Goal: Transaction & Acquisition: Purchase product/service

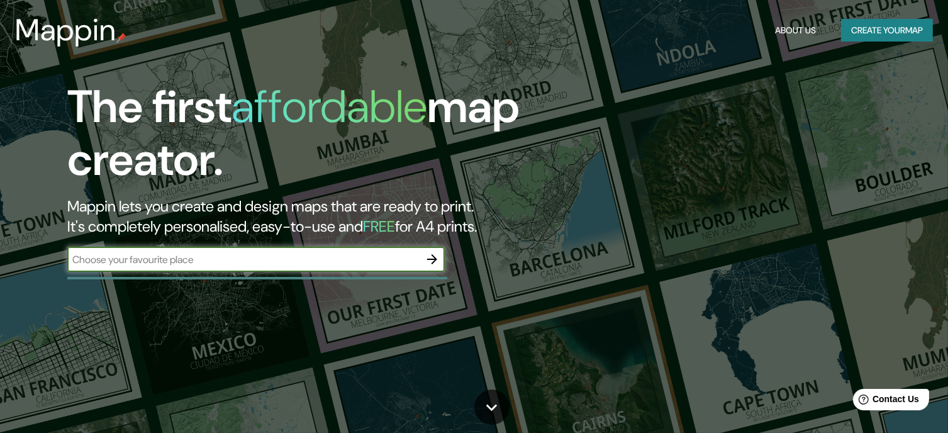
click at [266, 264] on input "text" at bounding box center [243, 259] width 352 height 14
type input "M"
type input "[GEOGRAPHIC_DATA]"
click at [431, 259] on icon "button" at bounding box center [432, 259] width 10 height 10
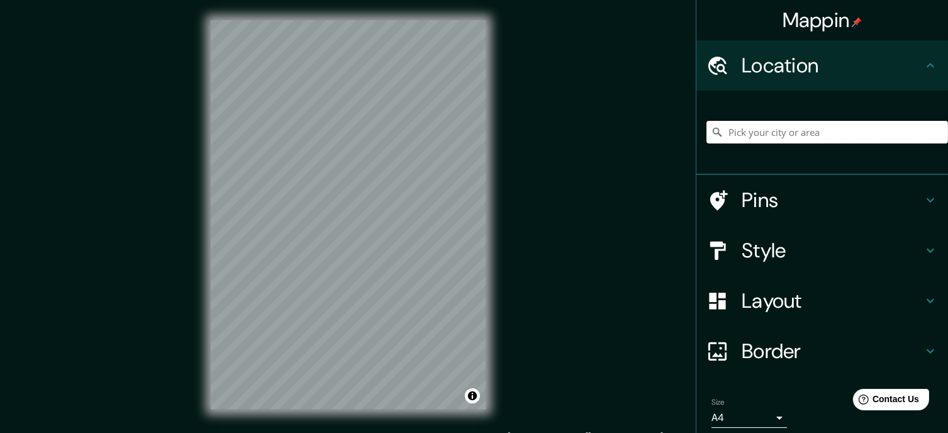
click at [769, 136] on input "Pick your city or area" at bounding box center [827, 132] width 242 height 23
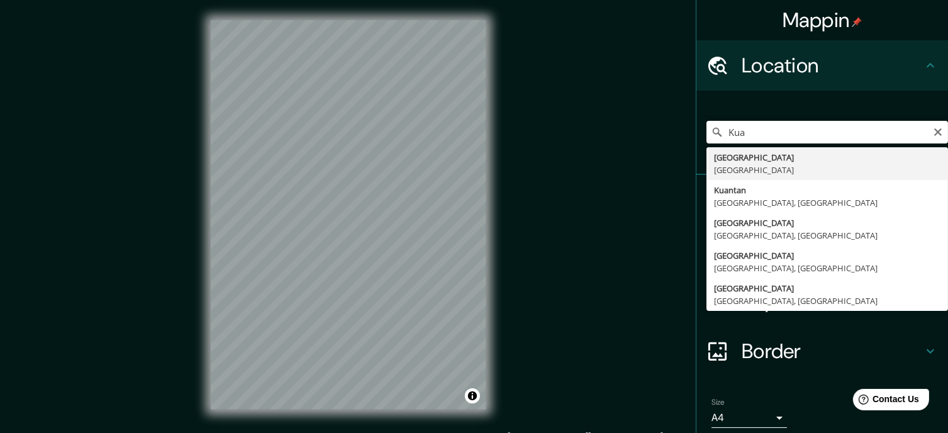
type input "[GEOGRAPHIC_DATA], [GEOGRAPHIC_DATA]"
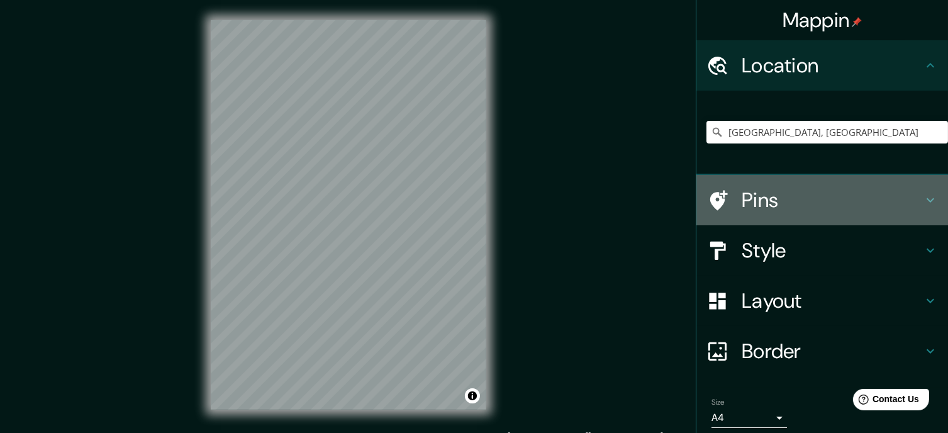
click at [767, 201] on h4 "Pins" at bounding box center [832, 199] width 181 height 25
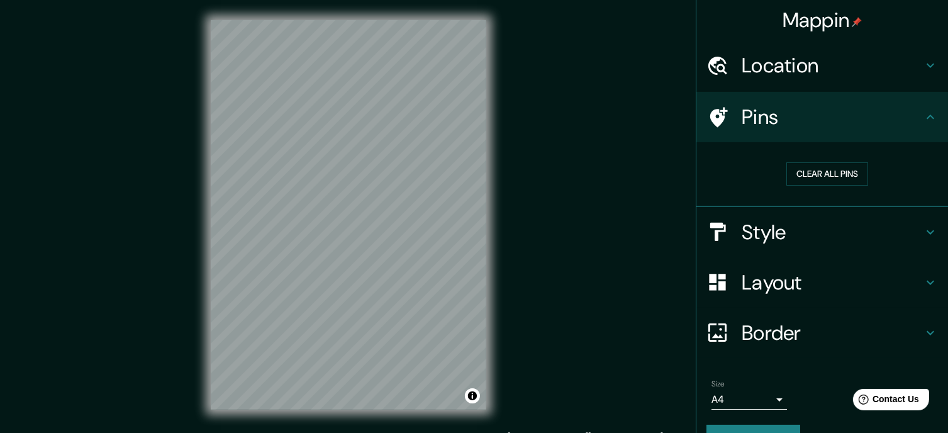
click at [813, 281] on h4 "Layout" at bounding box center [832, 282] width 181 height 25
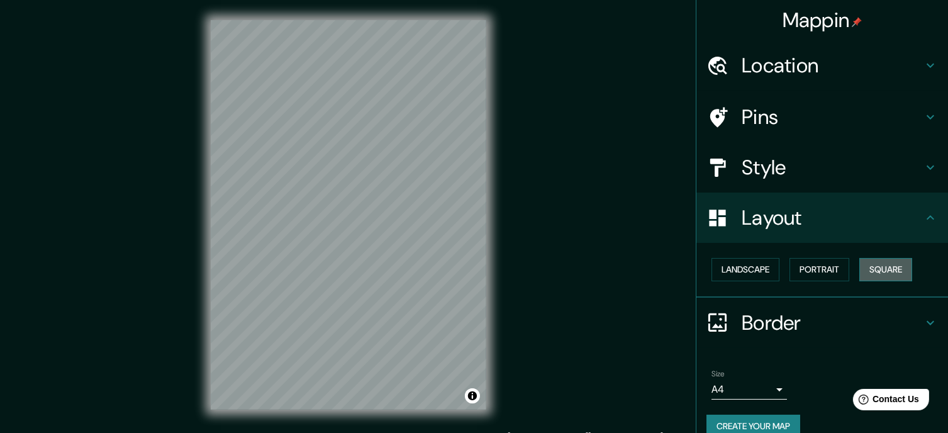
click at [869, 269] on button "Square" at bounding box center [885, 269] width 53 height 23
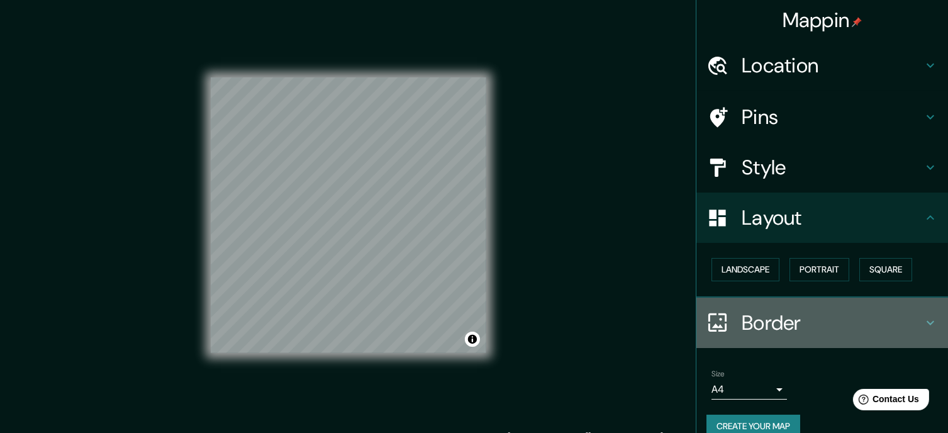
click at [757, 323] on h4 "Border" at bounding box center [832, 322] width 181 height 25
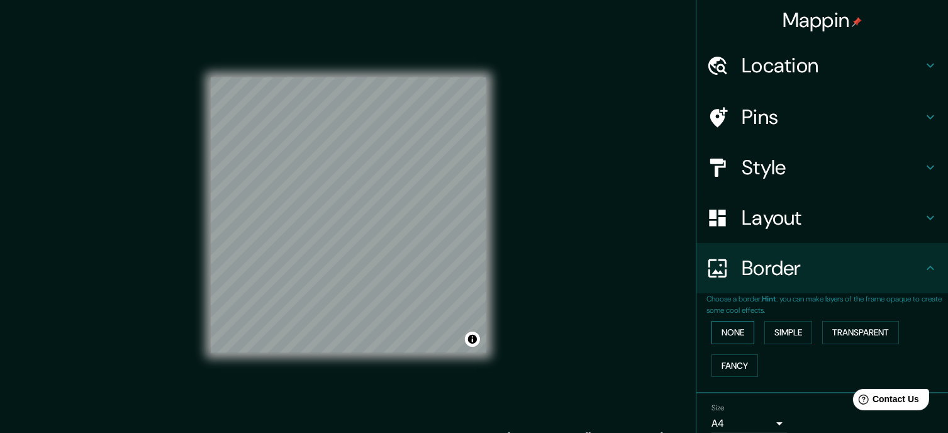
click at [735, 326] on button "None" at bounding box center [732, 332] width 43 height 23
click at [779, 328] on button "Simple" at bounding box center [788, 332] width 48 height 23
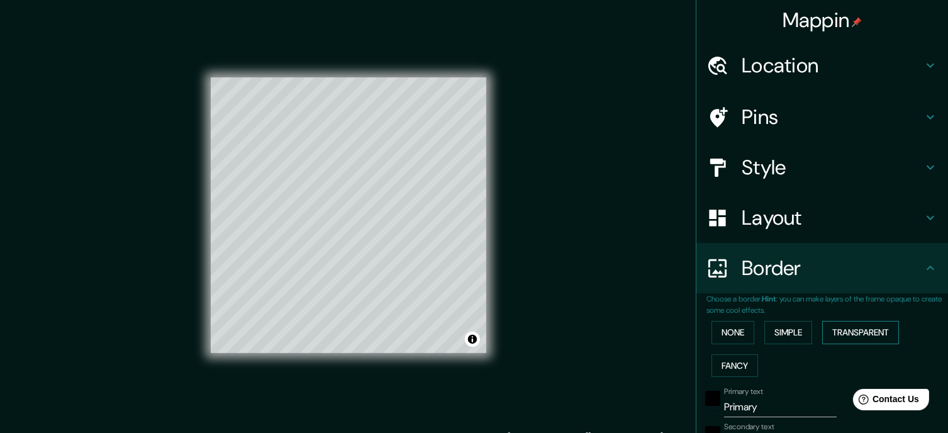
click at [848, 338] on button "Transparent" at bounding box center [860, 332] width 77 height 23
click at [720, 364] on button "Fancy" at bounding box center [734, 365] width 47 height 23
click at [723, 333] on button "None" at bounding box center [732, 332] width 43 height 23
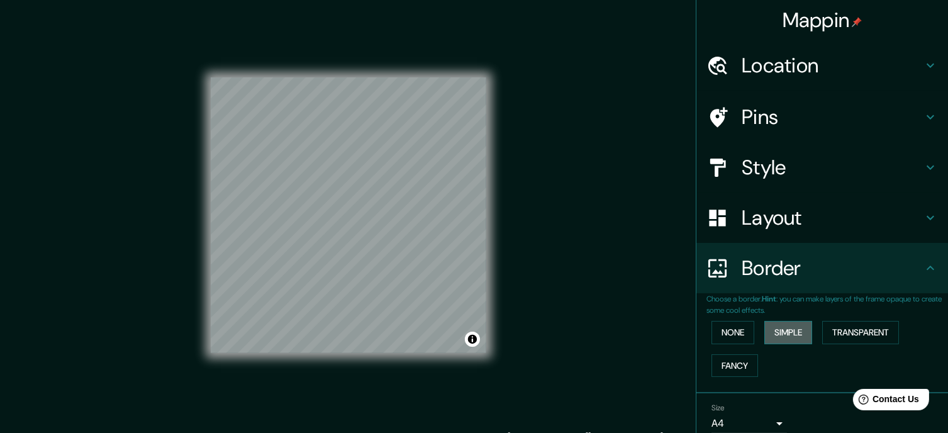
click at [782, 326] on button "Simple" at bounding box center [788, 332] width 48 height 23
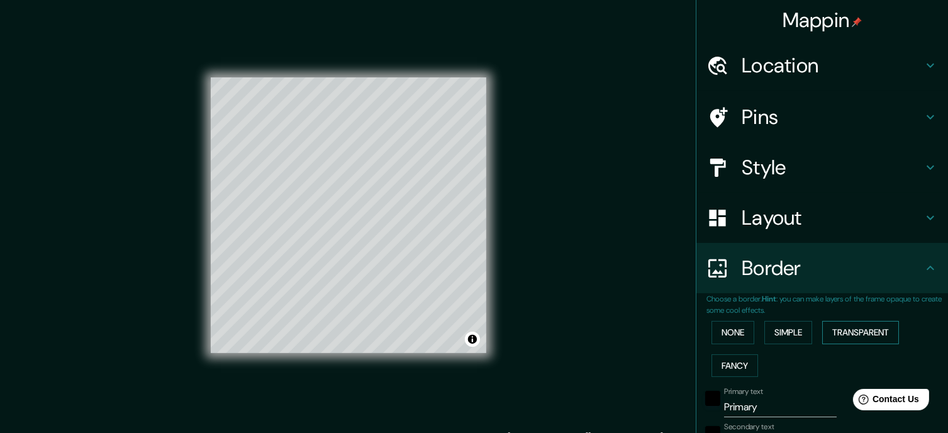
click at [857, 333] on button "Transparent" at bounding box center [860, 332] width 77 height 23
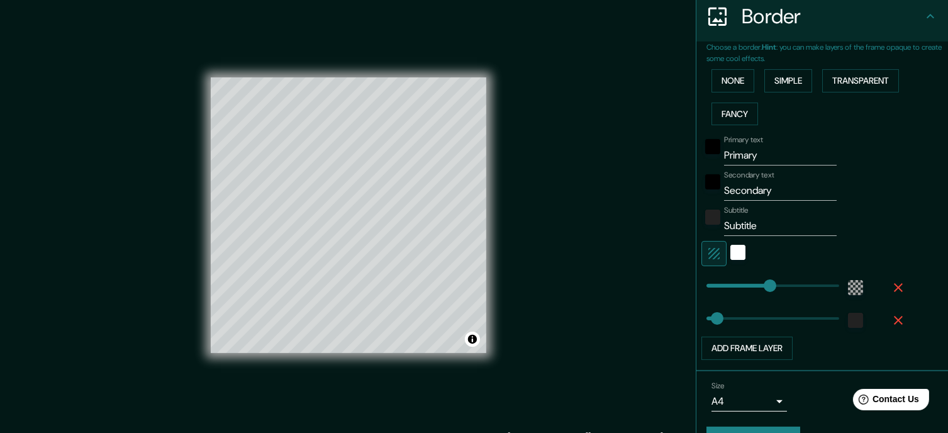
scroll to position [281, 0]
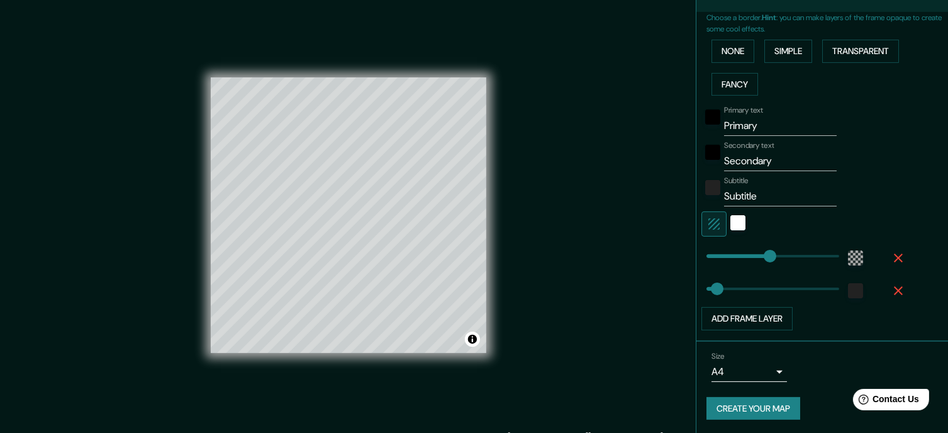
type input "210"
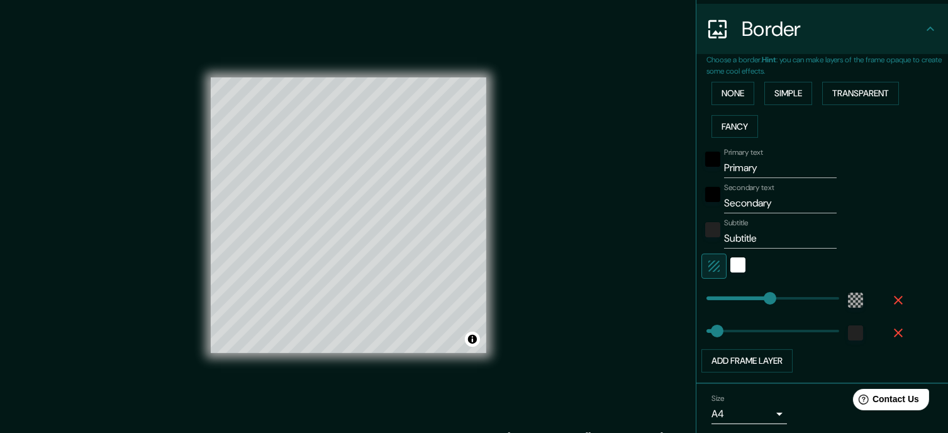
scroll to position [218, 0]
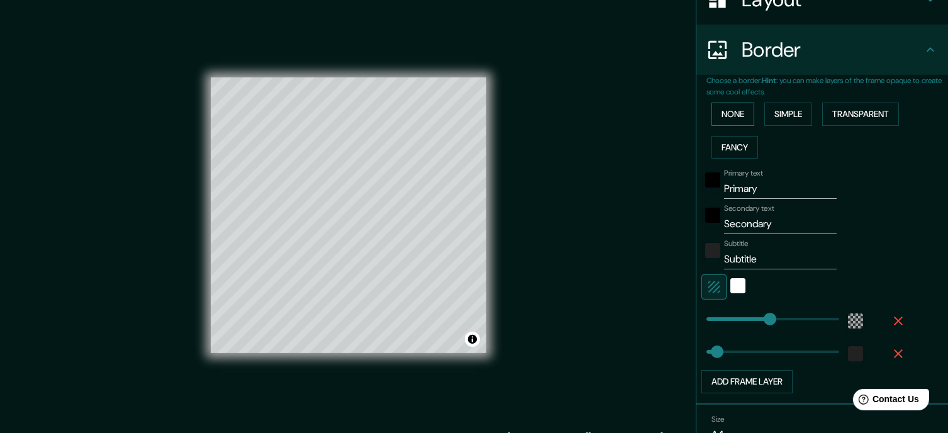
click at [732, 111] on button "None" at bounding box center [732, 114] width 43 height 23
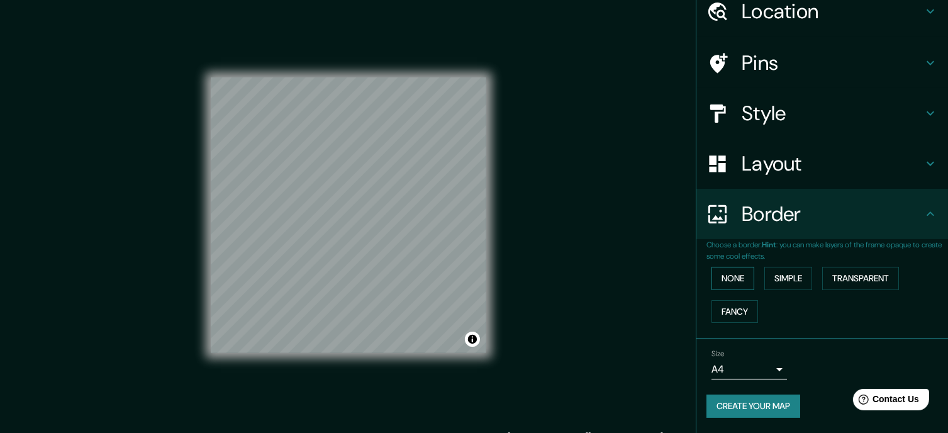
scroll to position [53, 0]
click at [795, 281] on button "Simple" at bounding box center [788, 279] width 48 height 23
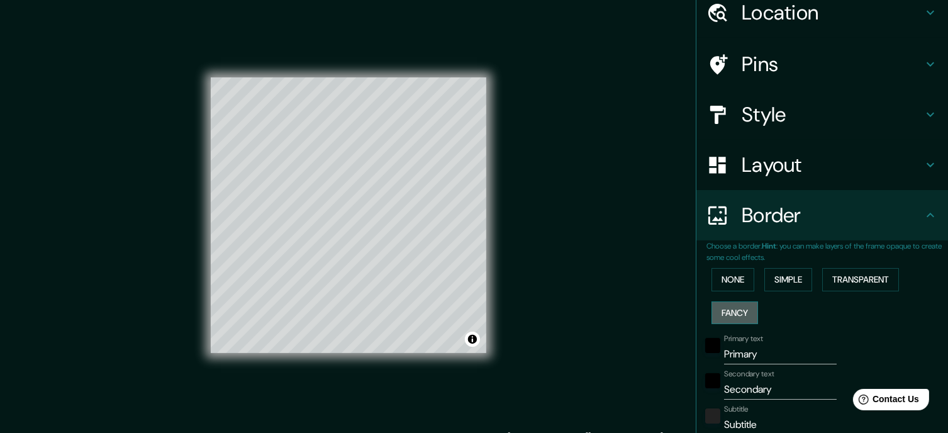
click at [723, 314] on button "Fancy" at bounding box center [734, 312] width 47 height 23
click at [852, 286] on button "Transparent" at bounding box center [860, 279] width 77 height 23
click at [733, 277] on button "None" at bounding box center [732, 279] width 43 height 23
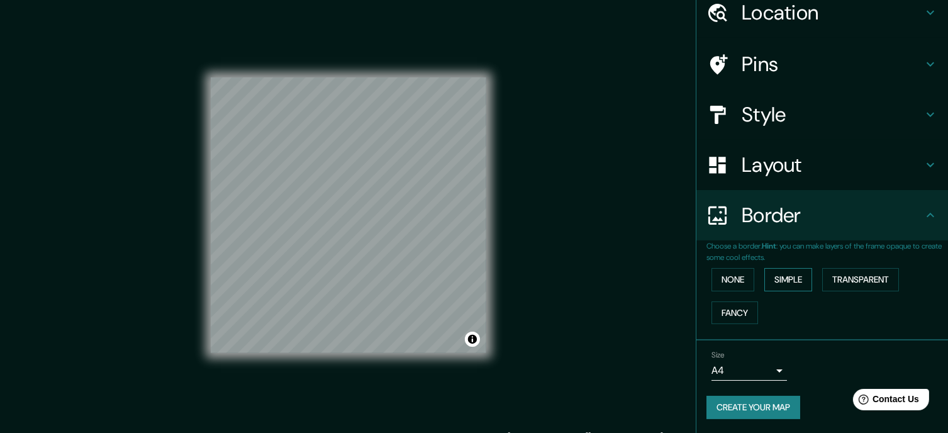
click at [777, 286] on button "Simple" at bounding box center [788, 279] width 48 height 23
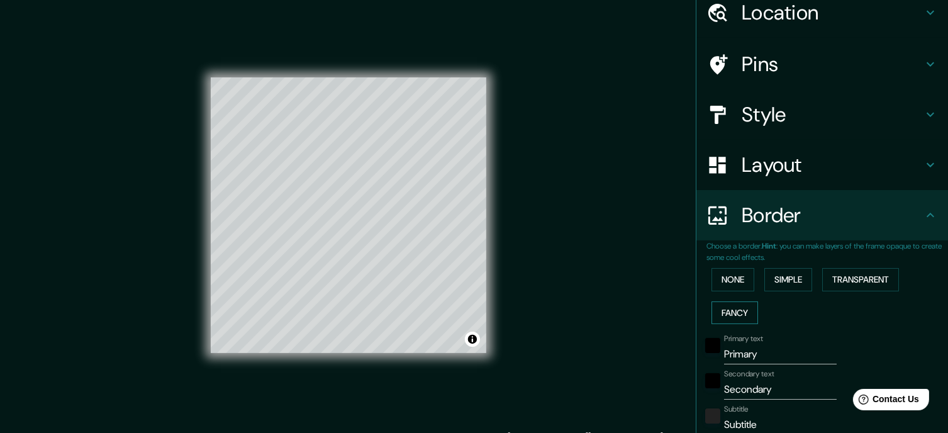
click at [733, 313] on button "Fancy" at bounding box center [734, 312] width 47 height 23
click at [781, 279] on button "Simple" at bounding box center [788, 279] width 48 height 23
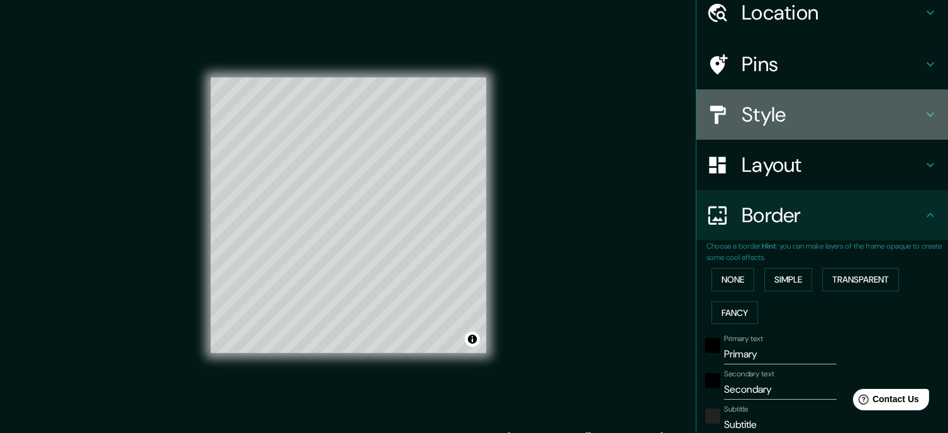
click at [781, 118] on h4 "Style" at bounding box center [832, 114] width 181 height 25
type input "175"
type input "35"
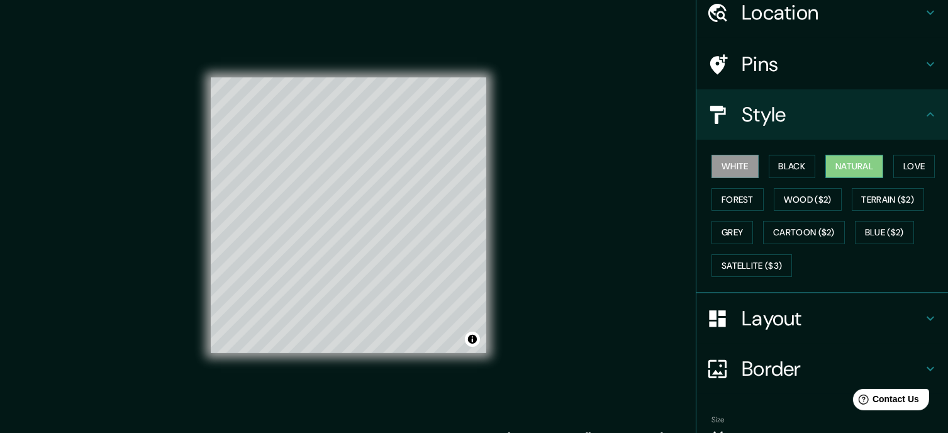
click at [853, 163] on button "Natural" at bounding box center [854, 166] width 58 height 23
click at [795, 200] on button "Wood ($2)" at bounding box center [808, 199] width 68 height 23
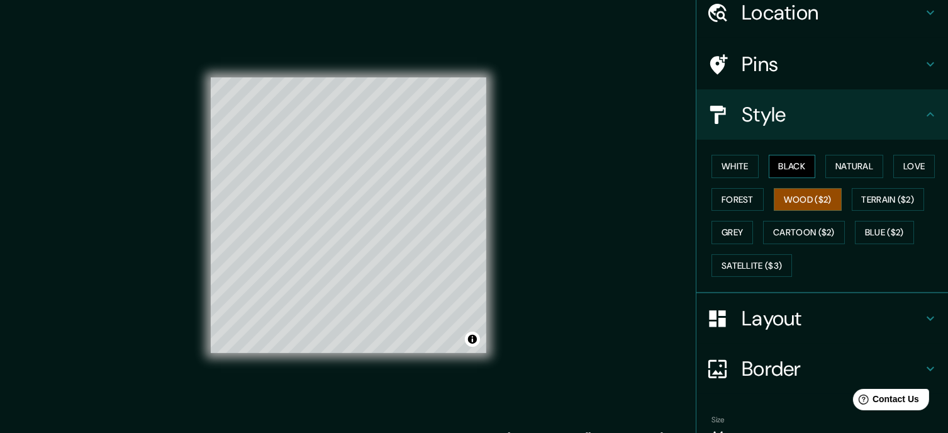
click at [785, 158] on button "Black" at bounding box center [792, 166] width 47 height 23
click at [867, 196] on button "Terrain ($2)" at bounding box center [888, 199] width 73 height 23
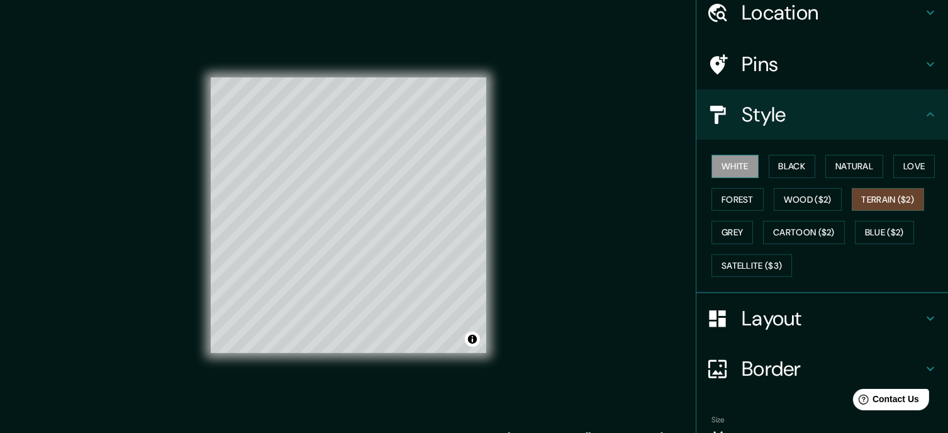
click at [725, 163] on button "White" at bounding box center [734, 166] width 47 height 23
click at [781, 160] on button "Black" at bounding box center [792, 166] width 47 height 23
click at [741, 160] on button "White" at bounding box center [734, 166] width 47 height 23
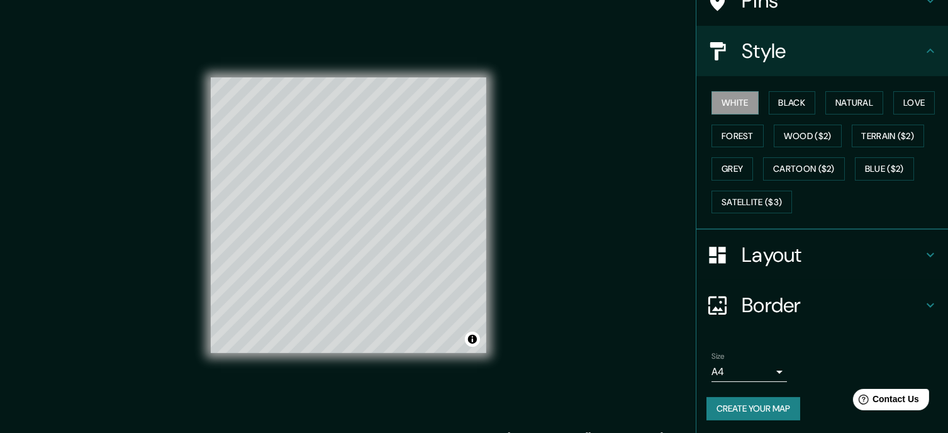
scroll to position [17, 0]
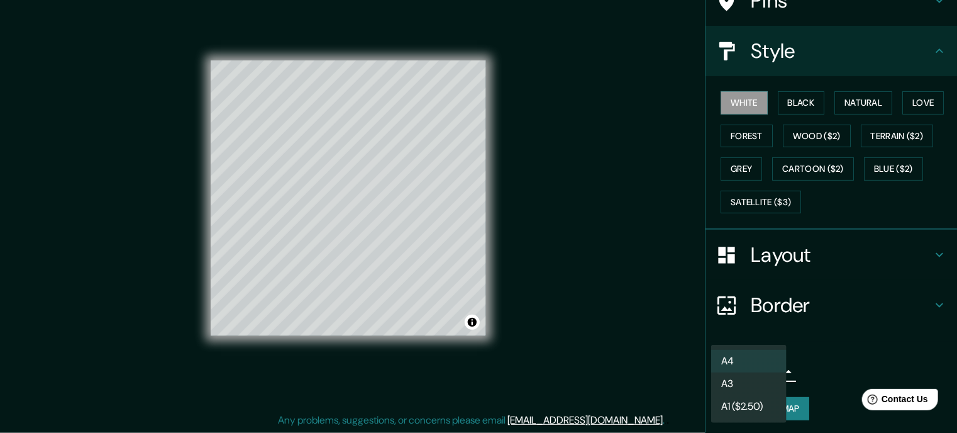
click at [769, 371] on body "Mappin Location [GEOGRAPHIC_DATA], [GEOGRAPHIC_DATA] Pins Style White Black Nat…" at bounding box center [478, 199] width 957 height 433
click at [768, 368] on li "A4" at bounding box center [748, 361] width 75 height 23
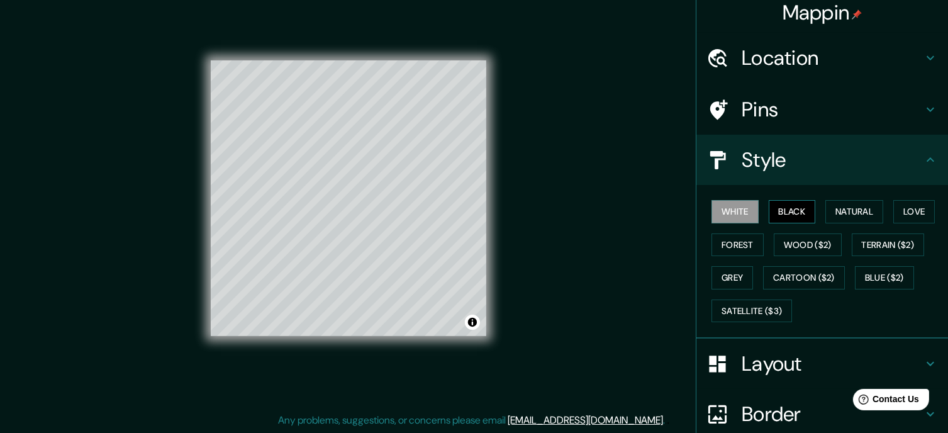
scroll to position [0, 0]
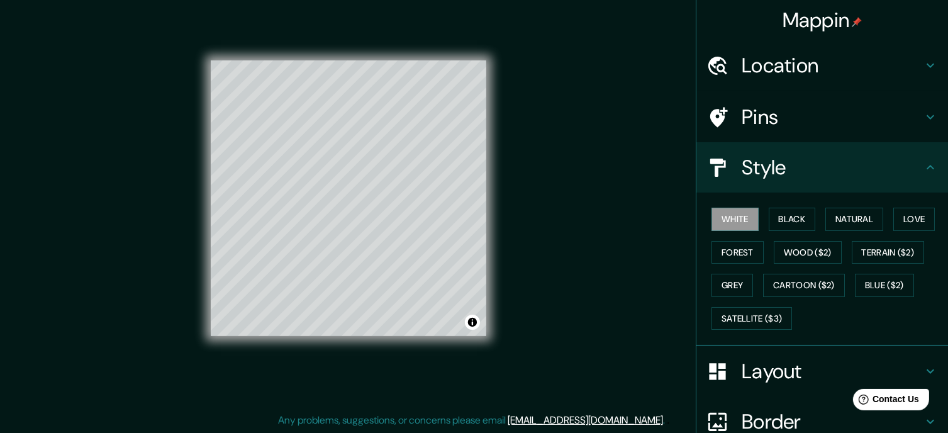
click at [767, 114] on h4 "Pins" at bounding box center [832, 116] width 181 height 25
type input "175"
type input "35"
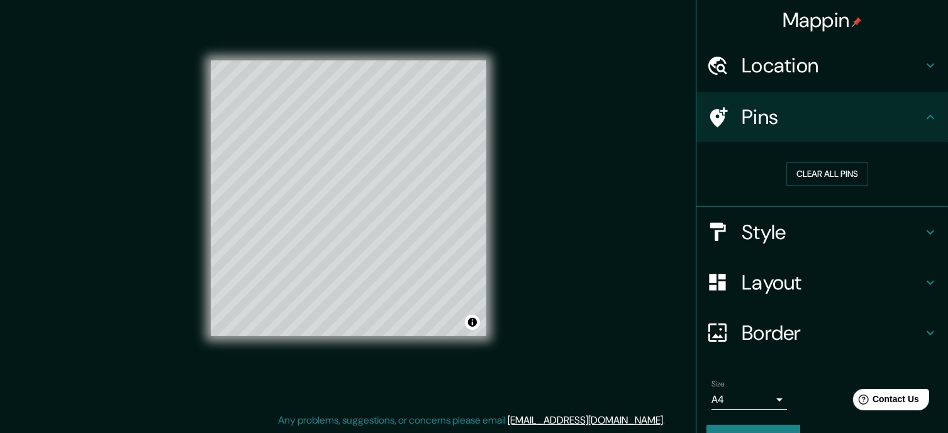
click at [764, 117] on h4 "Pins" at bounding box center [832, 116] width 181 height 25
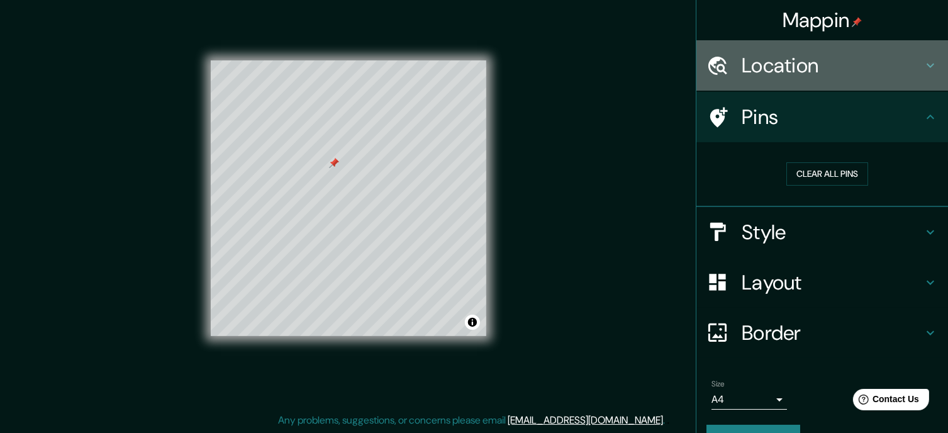
click at [838, 70] on h4 "Location" at bounding box center [832, 65] width 181 height 25
type input "175"
type input "35"
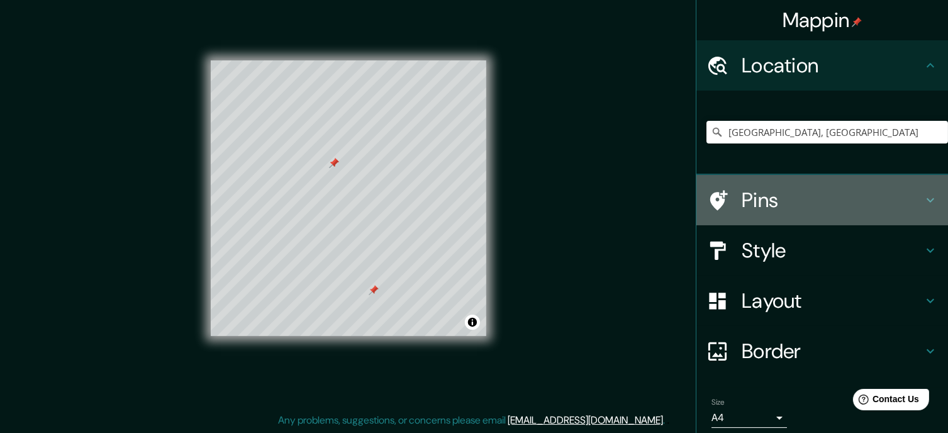
click at [826, 188] on h4 "Pins" at bounding box center [832, 199] width 181 height 25
type input "175"
type input "35"
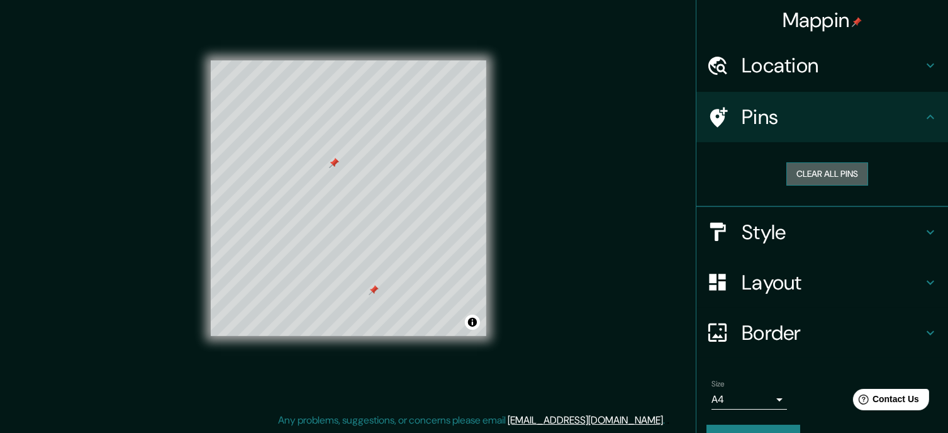
click at [843, 175] on button "Clear all pins" at bounding box center [827, 173] width 82 height 23
click at [777, 281] on h4 "Layout" at bounding box center [832, 282] width 181 height 25
type input "175"
type input "35"
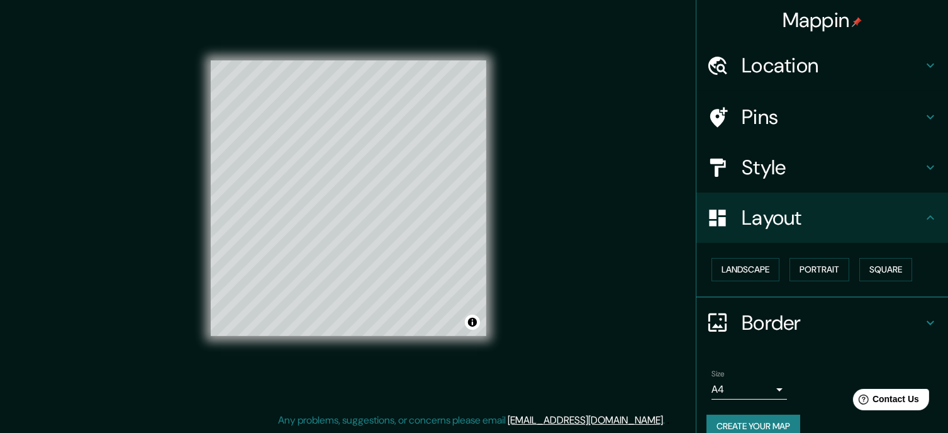
click at [791, 167] on h4 "Style" at bounding box center [832, 167] width 181 height 25
type input "175"
type input "35"
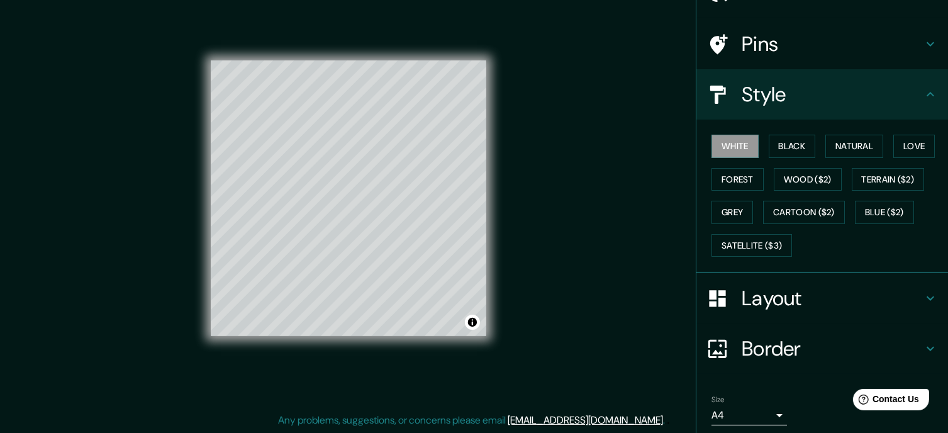
scroll to position [53, 0]
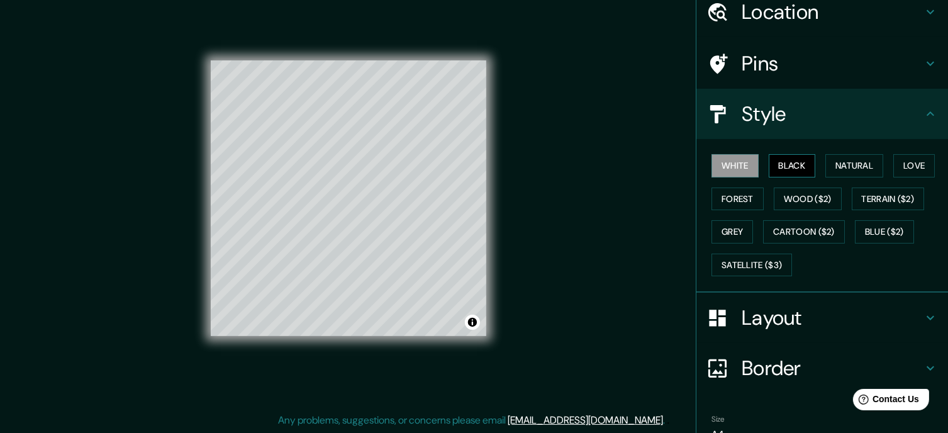
click at [794, 164] on button "Black" at bounding box center [792, 165] width 47 height 23
click at [741, 165] on button "White" at bounding box center [734, 165] width 47 height 23
click at [862, 16] on h4 "Location" at bounding box center [832, 11] width 181 height 25
type input "175"
type input "35"
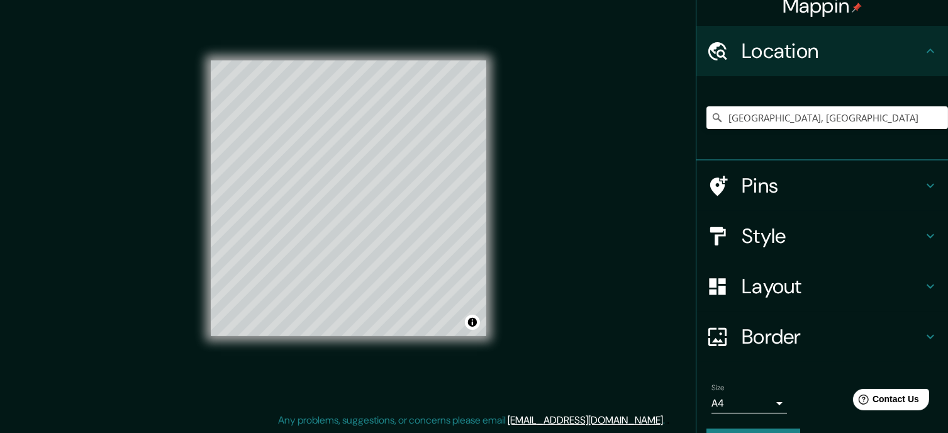
scroll to position [0, 0]
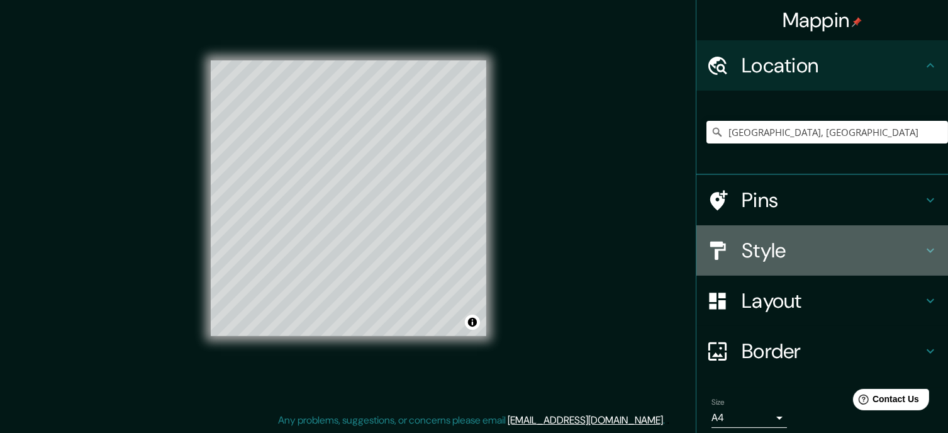
click at [742, 251] on h4 "Style" at bounding box center [832, 250] width 181 height 25
type input "175"
type input "35"
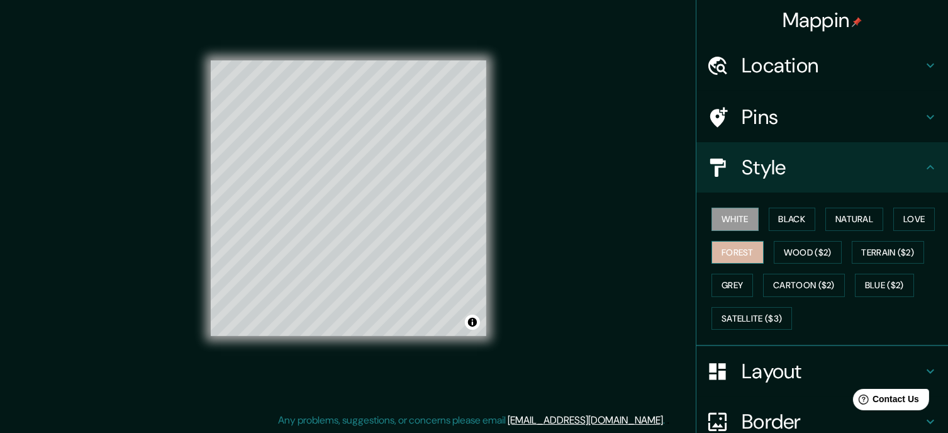
click at [742, 250] on button "Forest" at bounding box center [737, 252] width 52 height 23
click at [792, 248] on button "Wood ($2)" at bounding box center [808, 252] width 68 height 23
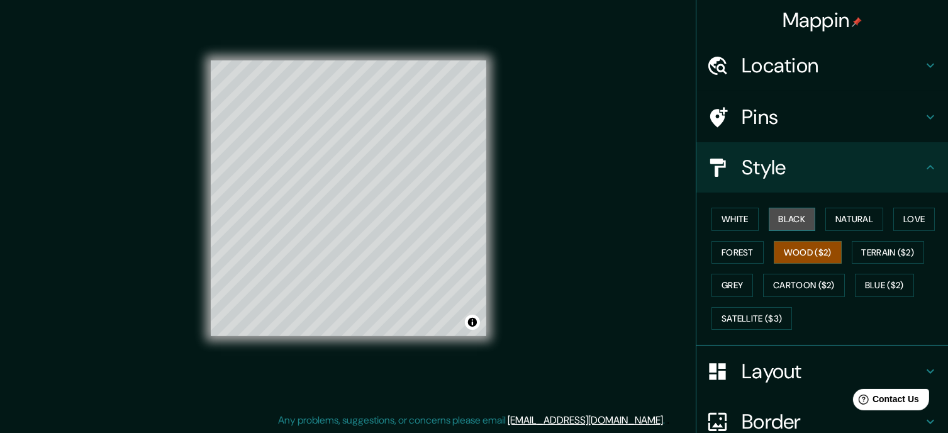
click at [783, 213] on button "Black" at bounding box center [792, 219] width 47 height 23
click at [734, 218] on button "White" at bounding box center [734, 219] width 47 height 23
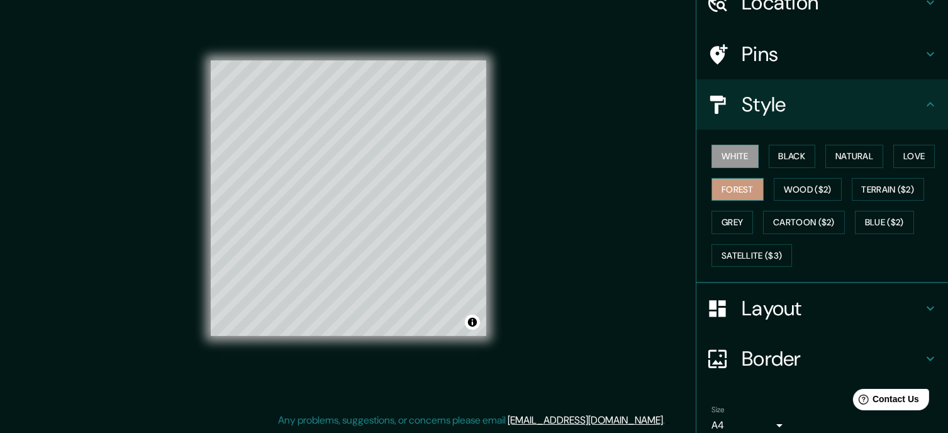
scroll to position [116, 0]
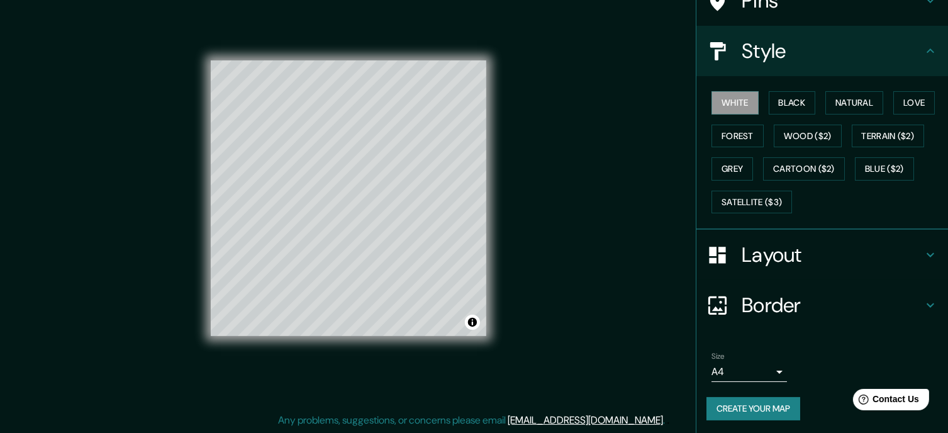
click at [798, 306] on h4 "Border" at bounding box center [832, 304] width 181 height 25
type input "175"
type input "35"
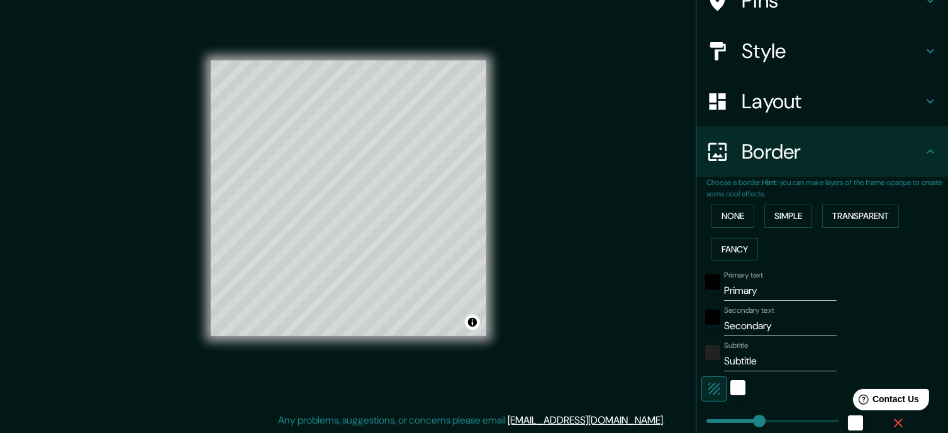
click at [752, 291] on input "Primary" at bounding box center [780, 291] width 113 height 20
type input "K"
type input "175"
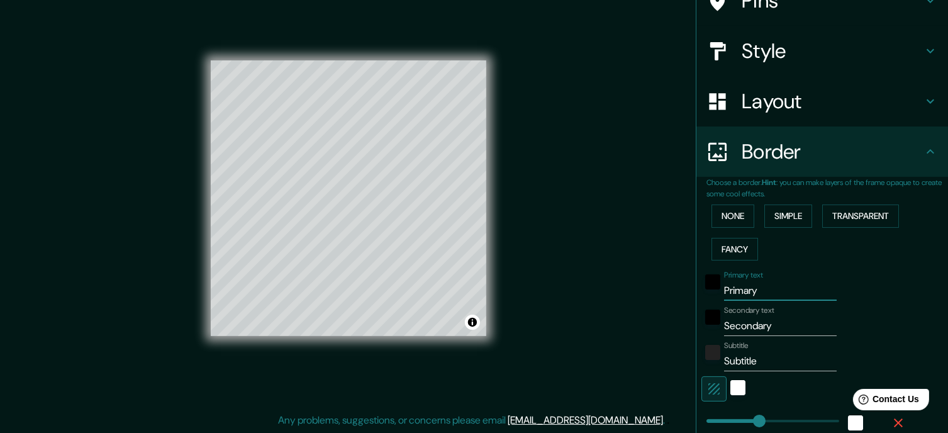
type input "35"
type input "Ku"
type input "175"
type input "35"
type input "Kua"
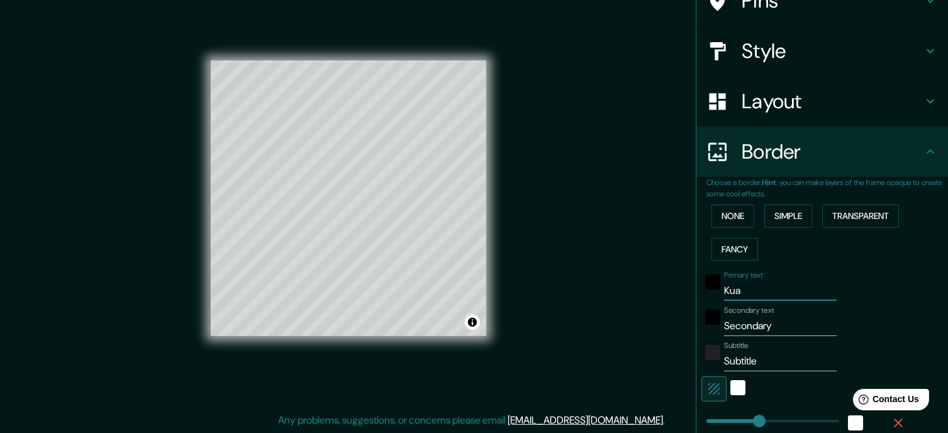
type input "175"
type input "35"
type input "Kual"
type input "175"
type input "35"
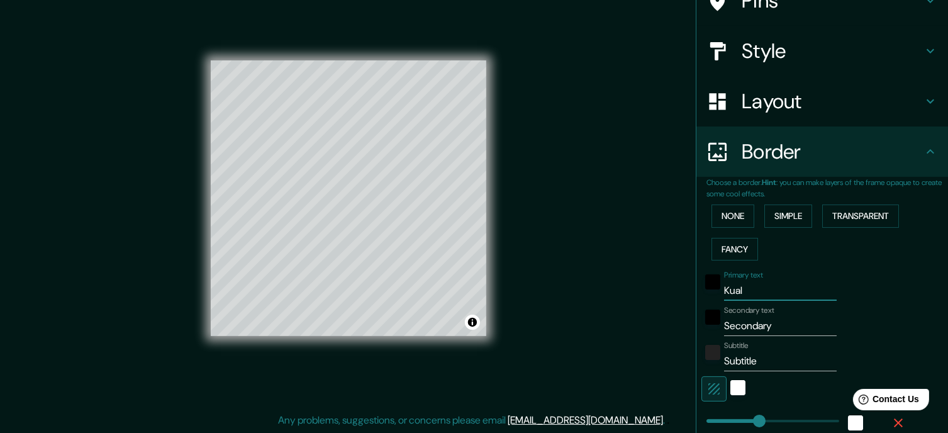
type input "Kuala"
type input "175"
type input "35"
type input "Kuala"
type input "175"
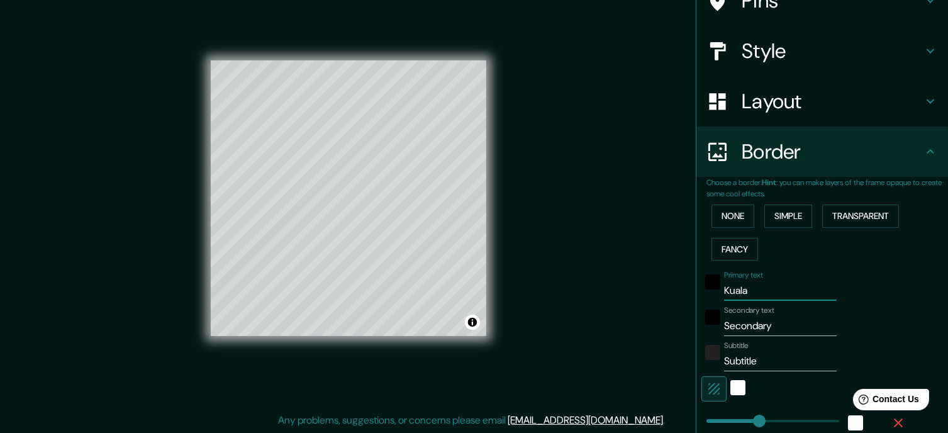
type input "35"
type input "[GEOGRAPHIC_DATA]"
type input "175"
type input "35"
type input "[GEOGRAPHIC_DATA]"
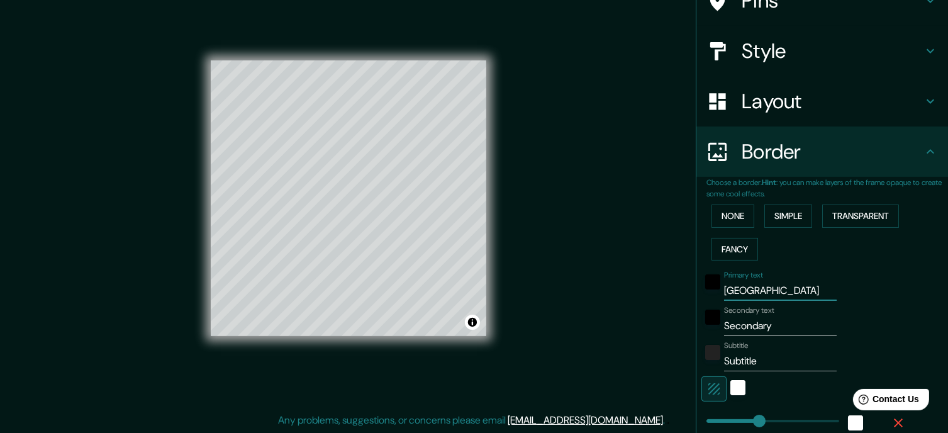
type input "175"
type input "35"
type input "[GEOGRAPHIC_DATA][PERSON_NAME]"
type input "175"
type input "35"
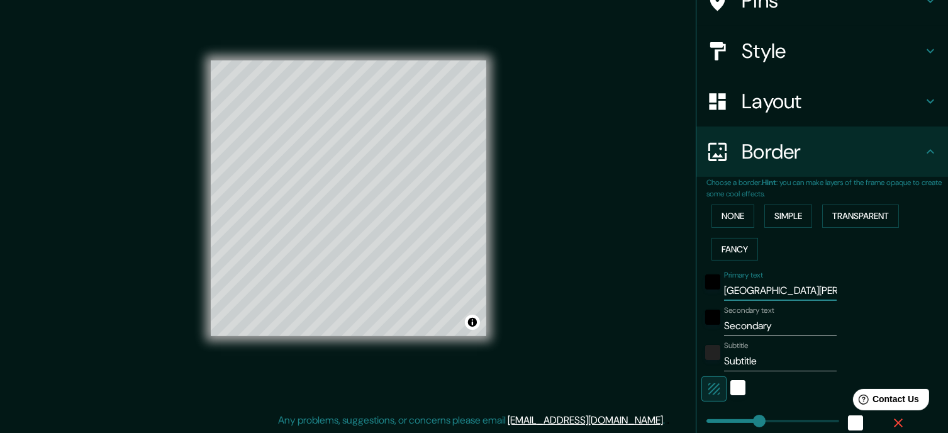
type input "Kuala LumP"
type input "175"
type input "35"
type input "[GEOGRAPHIC_DATA]"
type input "175"
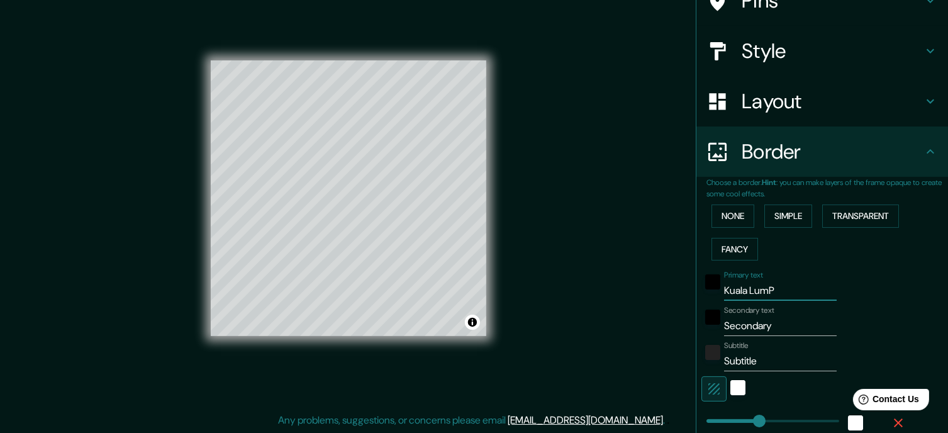
type input "35"
type input "[GEOGRAPHIC_DATA]"
type input "175"
type input "35"
type input "[GEOGRAPHIC_DATA]"
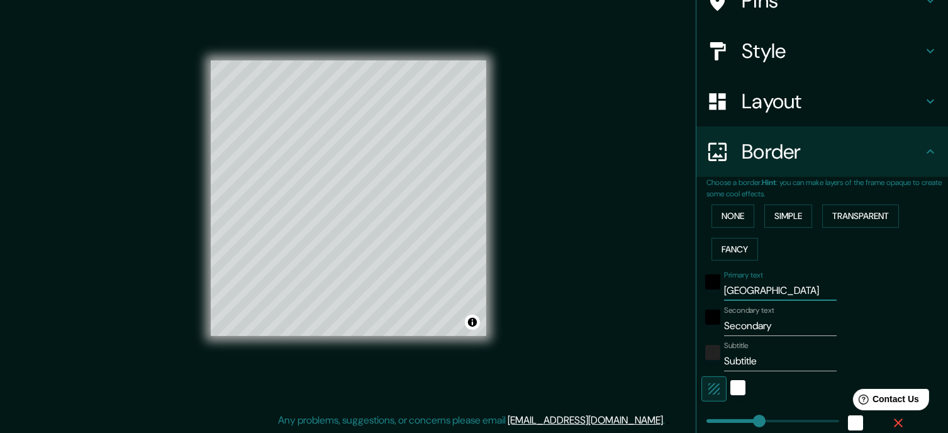
click at [747, 326] on input "Secondary" at bounding box center [780, 326] width 113 height 20
type input "M"
type input "175"
type input "35"
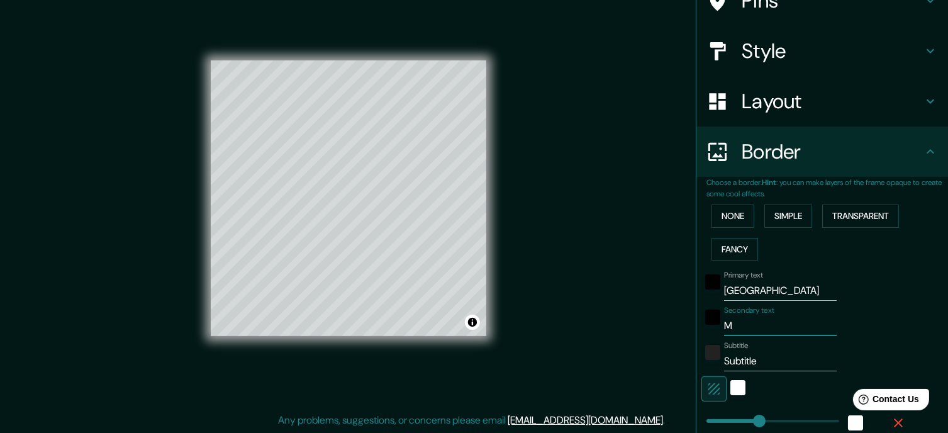
type input "Ma"
type input "175"
type input "35"
type input "Mal"
type input "175"
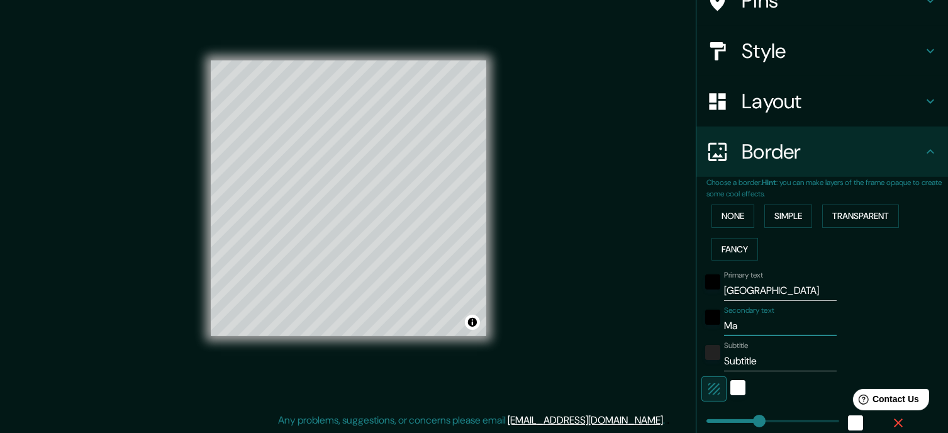
type input "35"
type input "Mala"
type input "175"
type input "35"
type input "Malay"
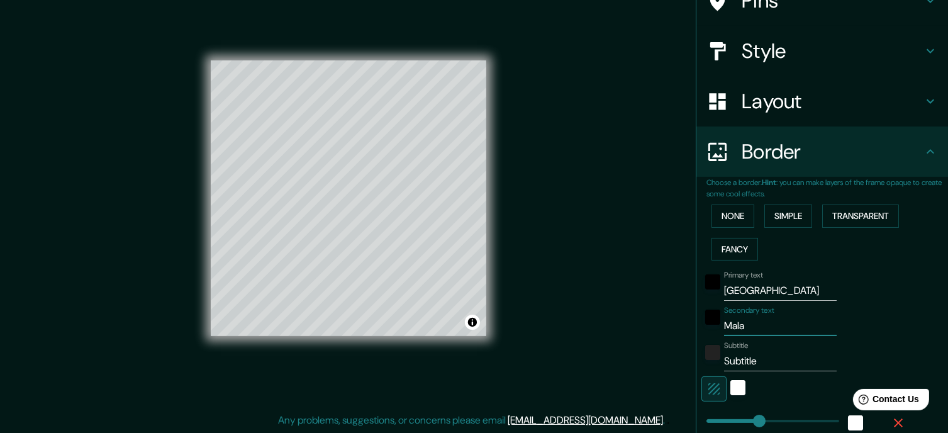
type input "175"
type input "35"
type input "[DEMOGRAPHIC_DATA]"
type input "175"
type input "35"
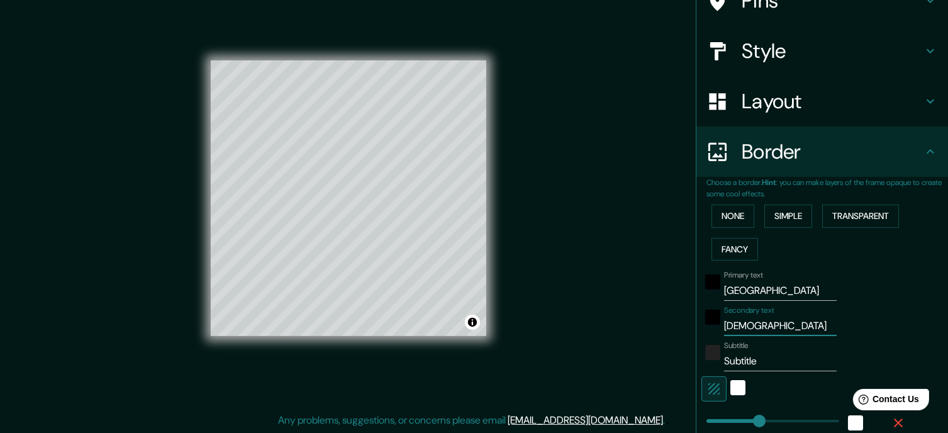
type input "Malaysi"
type input "175"
type input "35"
type input "[GEOGRAPHIC_DATA]"
type input "175"
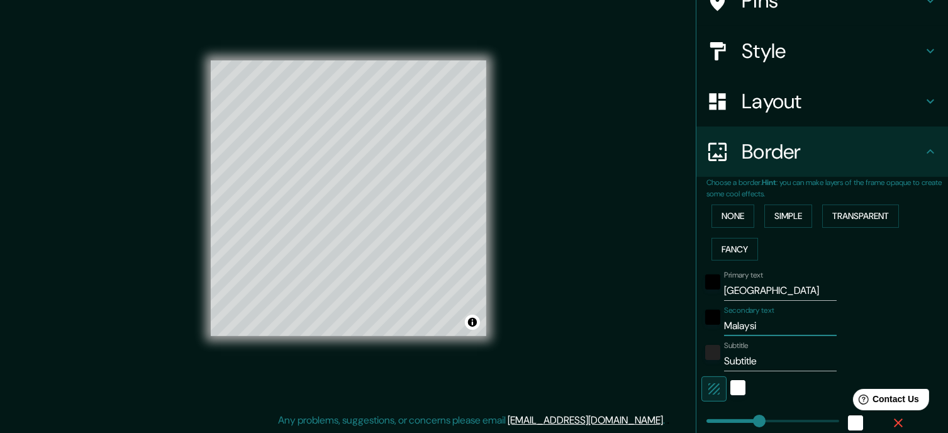
type input "35"
type input "[GEOGRAPHIC_DATA]"
drag, startPoint x: 784, startPoint y: 288, endPoint x: 681, endPoint y: 303, distance: 104.8
click at [681, 303] on div "Mappin Location [GEOGRAPHIC_DATA], [GEOGRAPHIC_DATA] Pins Style Layout Border C…" at bounding box center [474, 208] width 948 height 450
type input "M"
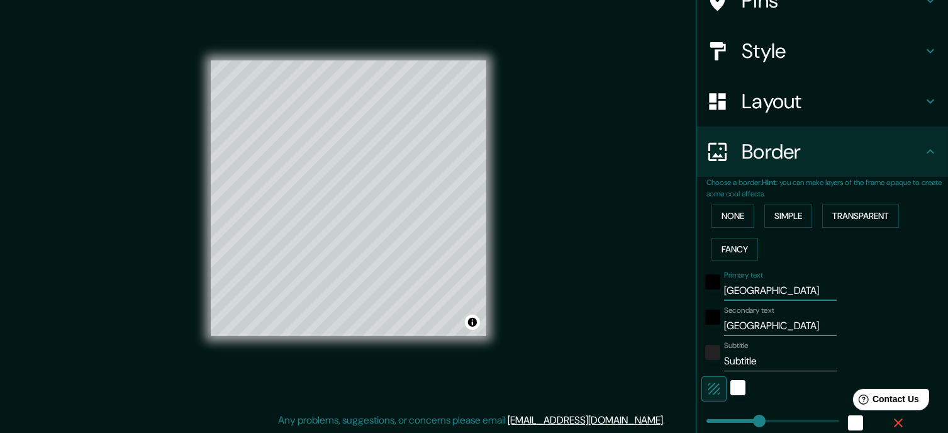
type input "175"
type input "35"
type input "Ma"
type input "175"
type input "35"
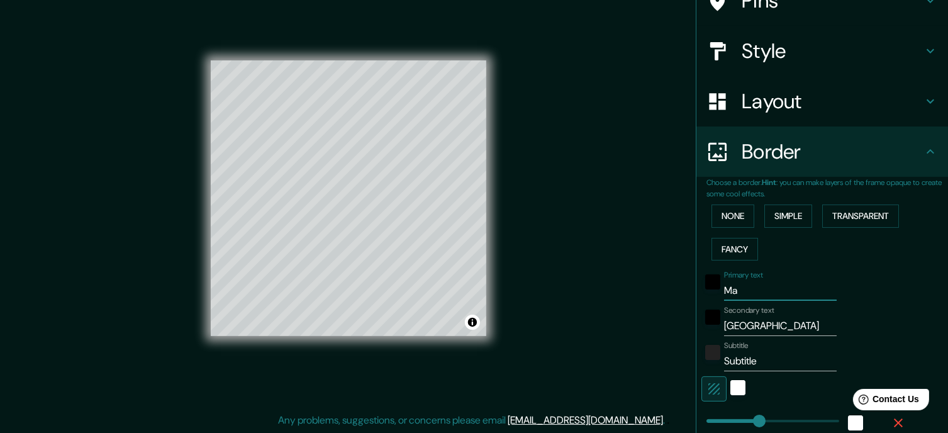
type input "Mal"
type input "175"
type input "35"
type input "Mala"
type input "175"
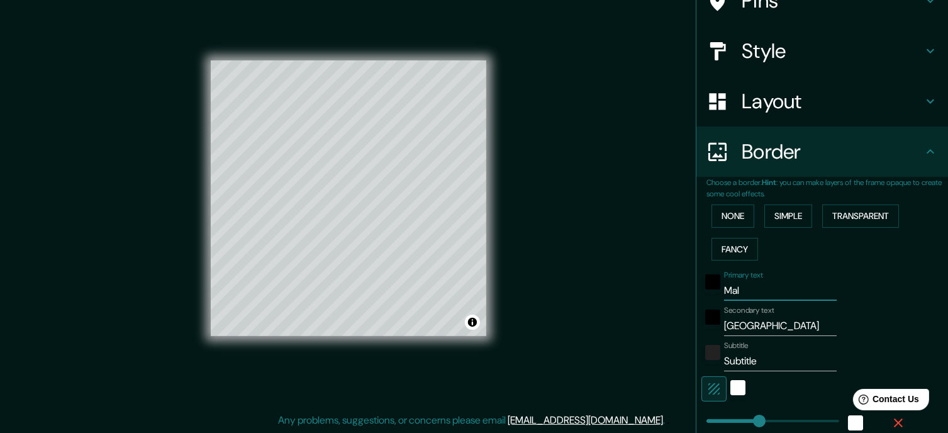
type input "35"
type input "Malay"
type input "175"
type input "35"
type input "[DEMOGRAPHIC_DATA]"
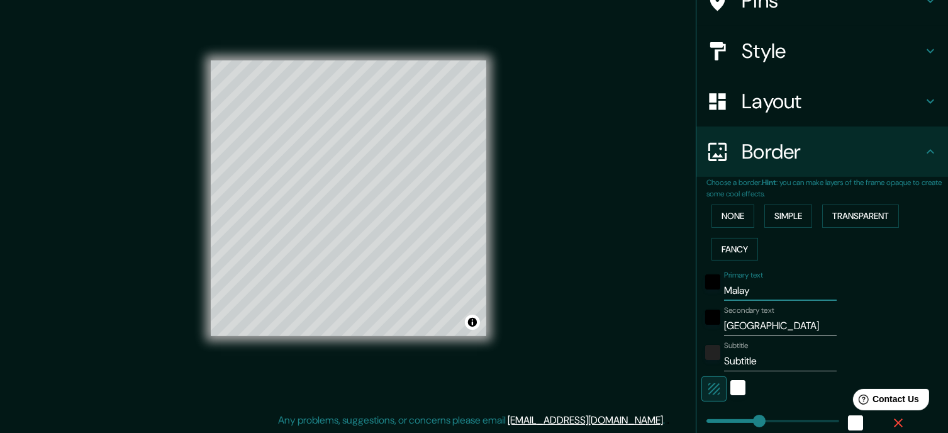
type input "175"
type input "35"
type input "Malaysi"
type input "175"
type input "35"
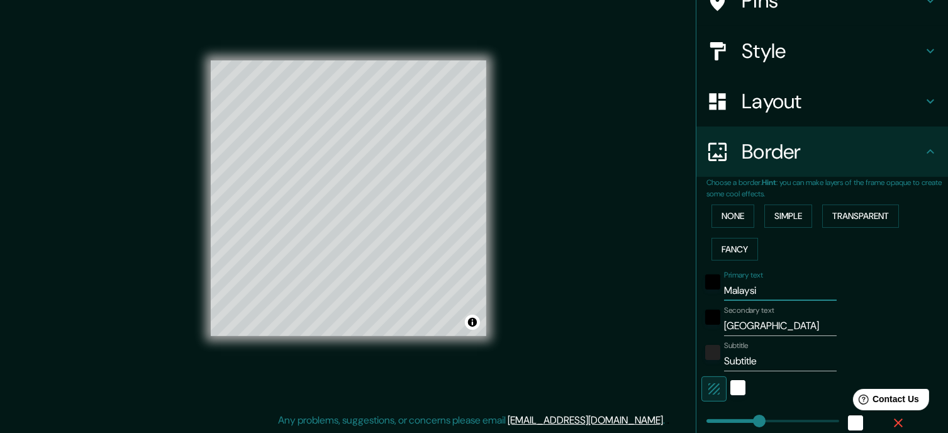
type input "[GEOGRAPHIC_DATA]"
type input "175"
type input "35"
type input "[GEOGRAPHIC_DATA]"
click at [754, 323] on input "[GEOGRAPHIC_DATA]" at bounding box center [780, 326] width 113 height 20
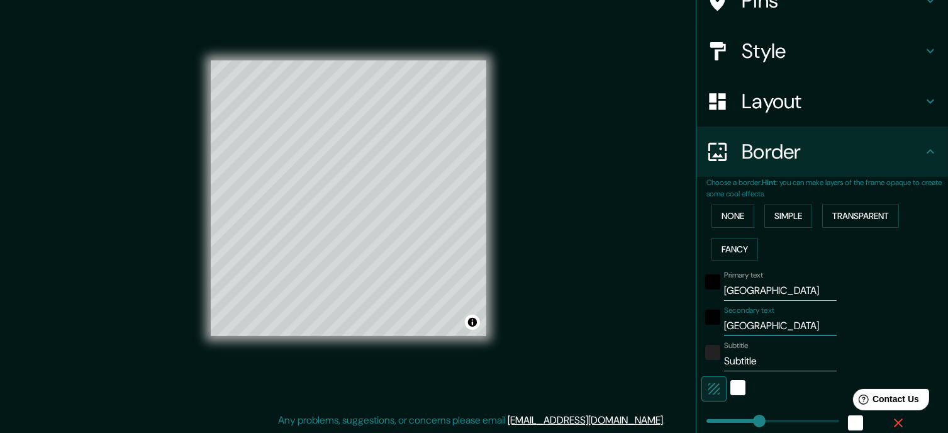
click at [754, 323] on input "[GEOGRAPHIC_DATA]" at bounding box center [780, 326] width 113 height 20
type input "K"
type input "175"
type input "35"
type input "Ku"
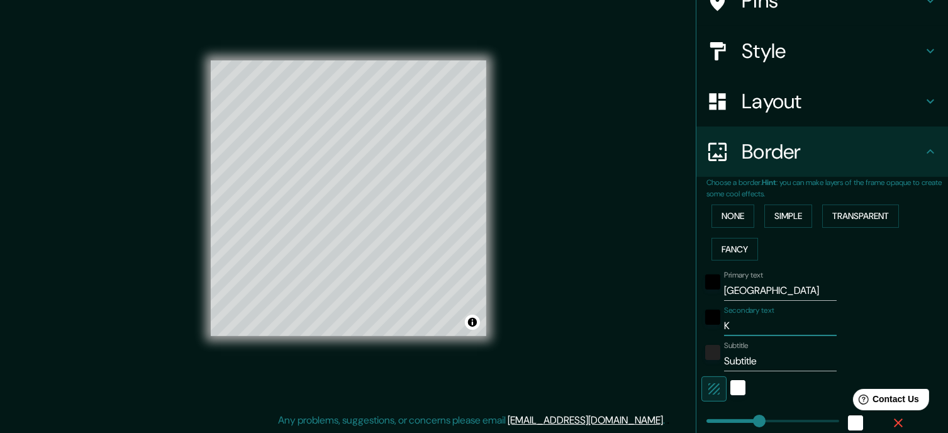
type input "175"
type input "35"
type input "Kua"
type input "175"
type input "35"
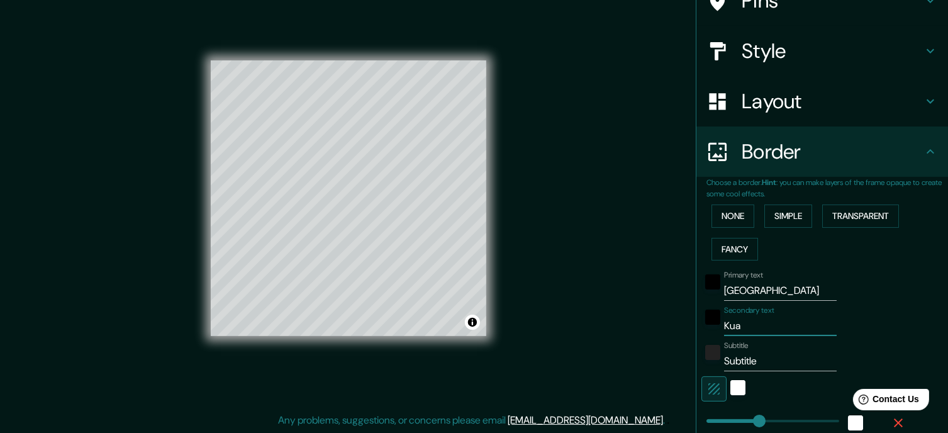
type input "Kual"
type input "175"
type input "35"
type input "Kuala"
type input "175"
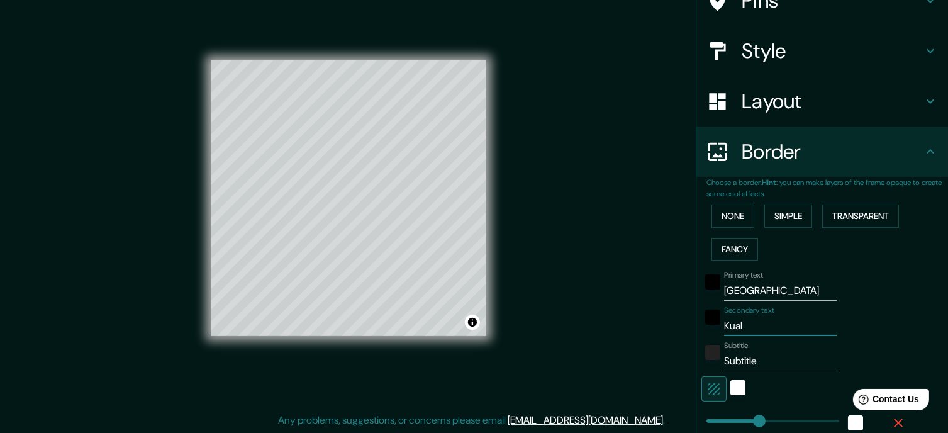
type input "35"
type input "Kuala"
type input "175"
type input "35"
type input "[GEOGRAPHIC_DATA]"
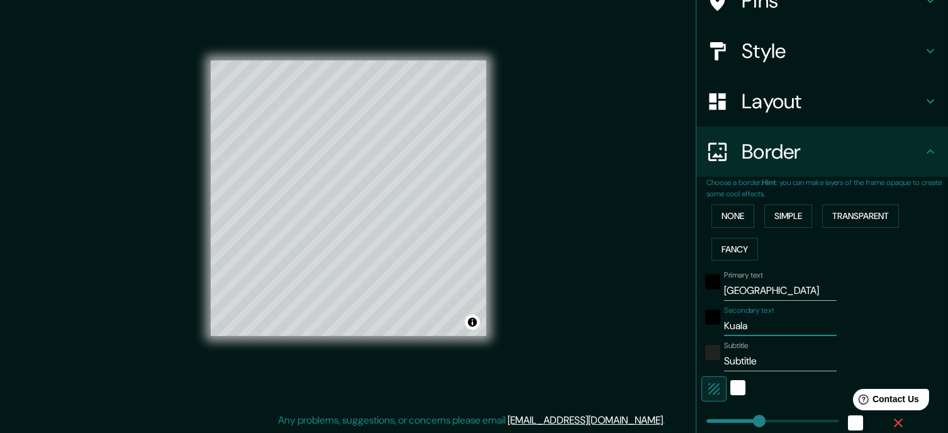
type input "175"
type input "35"
type input "[GEOGRAPHIC_DATA]"
type input "175"
type input "35"
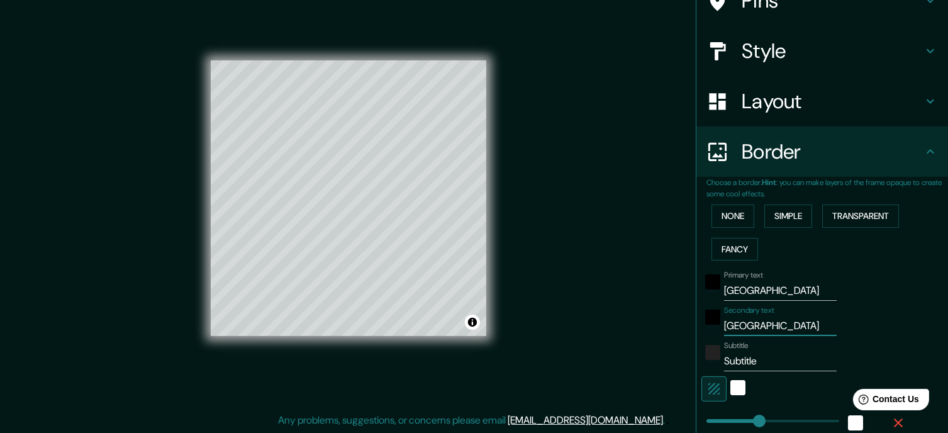
type input "[GEOGRAPHIC_DATA][PERSON_NAME]"
type input "175"
type input "35"
type input "[GEOGRAPHIC_DATA]"
type input "175"
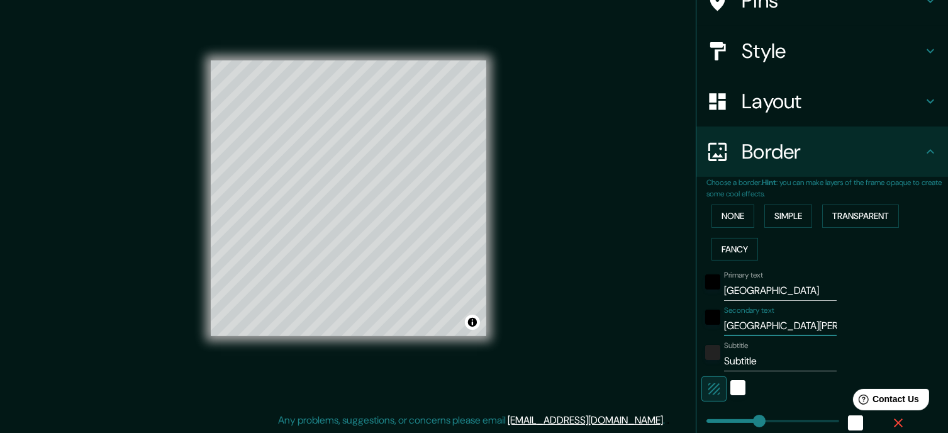
type input "35"
type input "[GEOGRAPHIC_DATA]"
type input "175"
type input "35"
type input "[GEOGRAPHIC_DATA]"
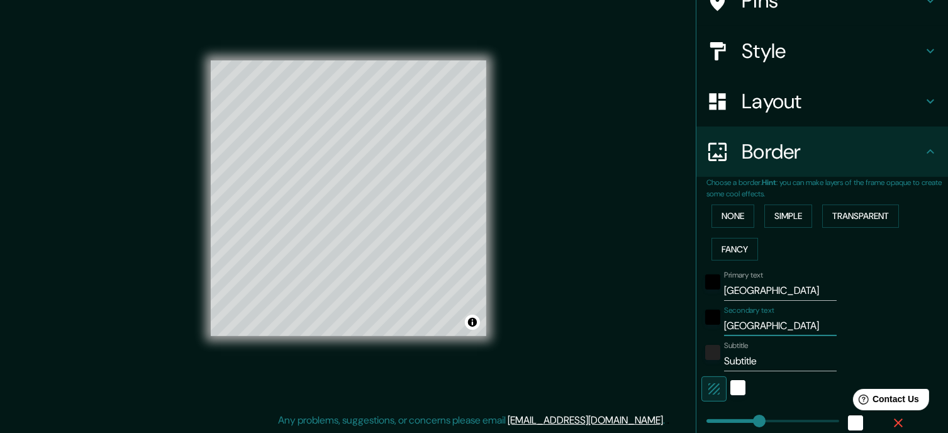
type input "175"
type input "35"
type input "[GEOGRAPHIC_DATA]"
click at [747, 357] on input "Subtitle" at bounding box center [780, 361] width 113 height 20
click at [472, 324] on button "Toggle attribution" at bounding box center [472, 321] width 15 height 15
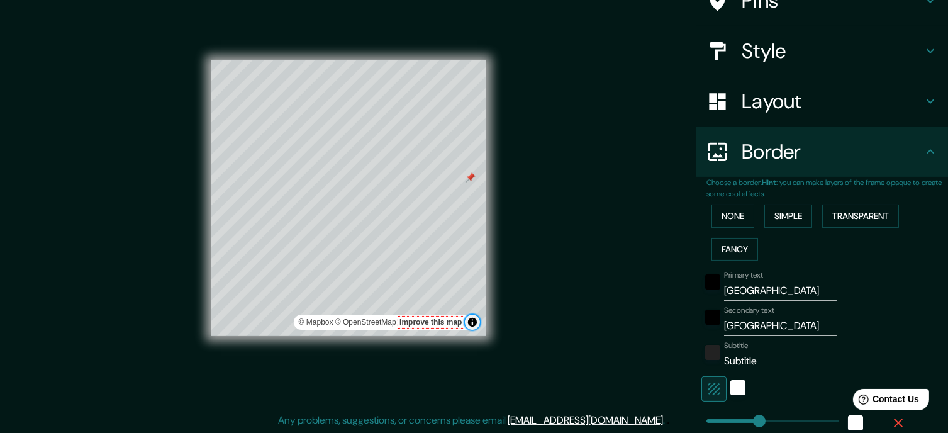
click at [471, 320] on button "Toggle attribution" at bounding box center [472, 321] width 15 height 15
click at [369, 323] on link "© OpenStreetMap" at bounding box center [365, 322] width 61 height 9
click at [470, 320] on button "Toggle attribution" at bounding box center [472, 321] width 15 height 15
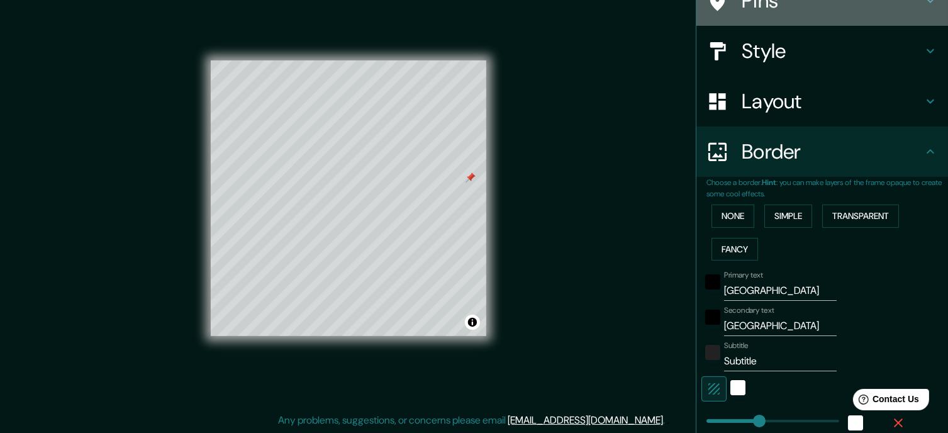
click at [764, 11] on h4 "Pins" at bounding box center [832, 0] width 181 height 25
type input "175"
type input "35"
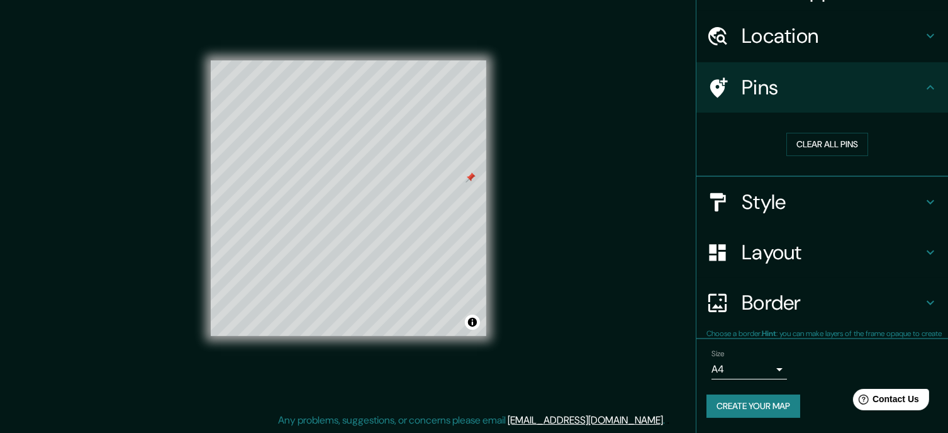
scroll to position [28, 0]
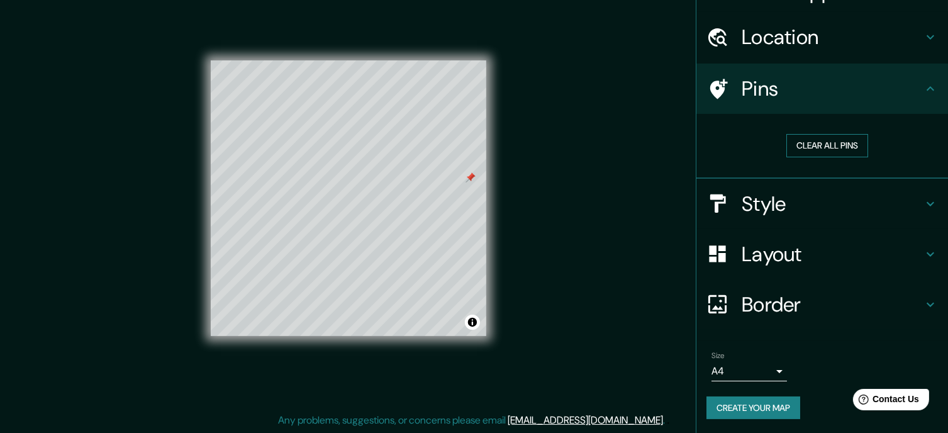
click at [841, 144] on button "Clear all pins" at bounding box center [827, 145] width 82 height 23
click at [833, 42] on h4 "Location" at bounding box center [832, 37] width 181 height 25
type input "175"
type input "35"
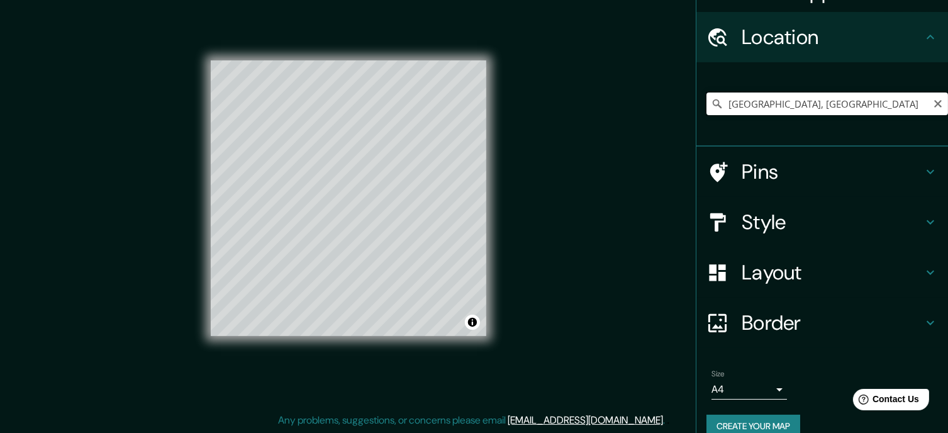
click at [736, 104] on input "[GEOGRAPHIC_DATA], [GEOGRAPHIC_DATA]" at bounding box center [827, 103] width 242 height 23
drag, startPoint x: 777, startPoint y: 103, endPoint x: 721, endPoint y: 99, distance: 56.7
click at [715, 104] on input "[GEOGRAPHIC_DATA], [GEOGRAPHIC_DATA]" at bounding box center [827, 103] width 242 height 23
click at [934, 104] on icon "Clear" at bounding box center [938, 104] width 8 height 8
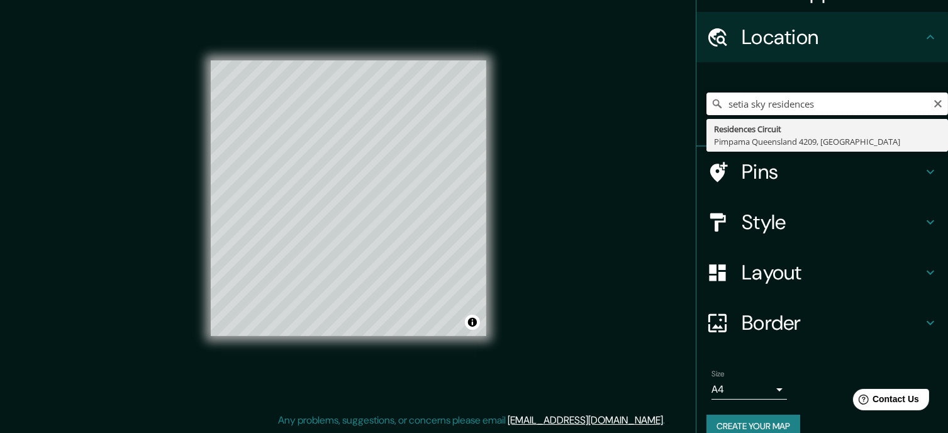
click at [742, 103] on input "setia sky residences" at bounding box center [827, 103] width 242 height 23
click at [752, 101] on input "setiasky residences" at bounding box center [827, 103] width 242 height 23
click at [823, 96] on input "setiasky residences" at bounding box center [827, 103] width 242 height 23
type input "s"
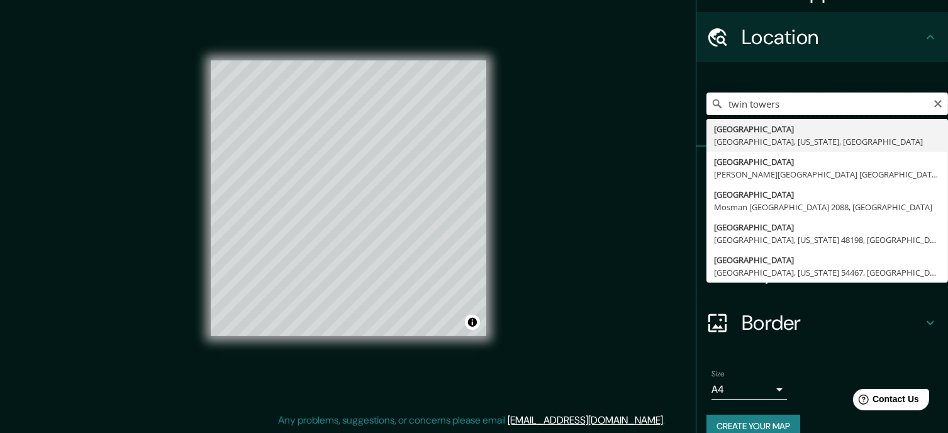
click at [720, 101] on input "twin towers" at bounding box center [827, 103] width 242 height 23
click at [785, 104] on input "twin towers" at bounding box center [827, 103] width 242 height 23
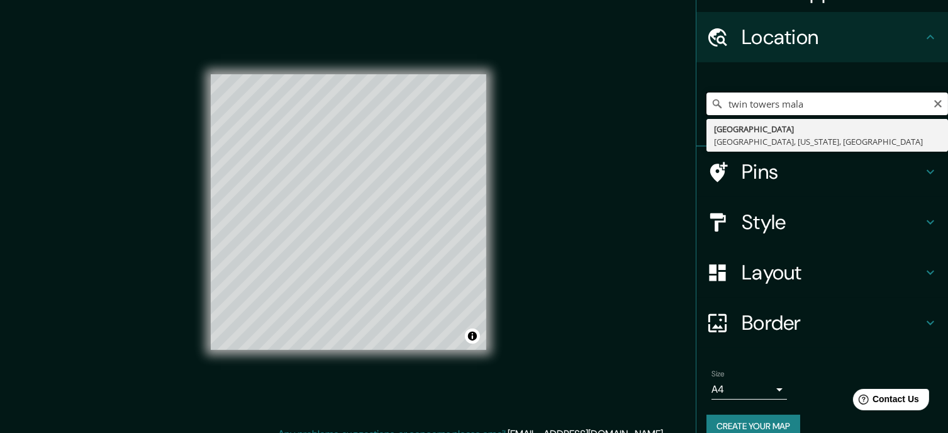
scroll to position [0, 0]
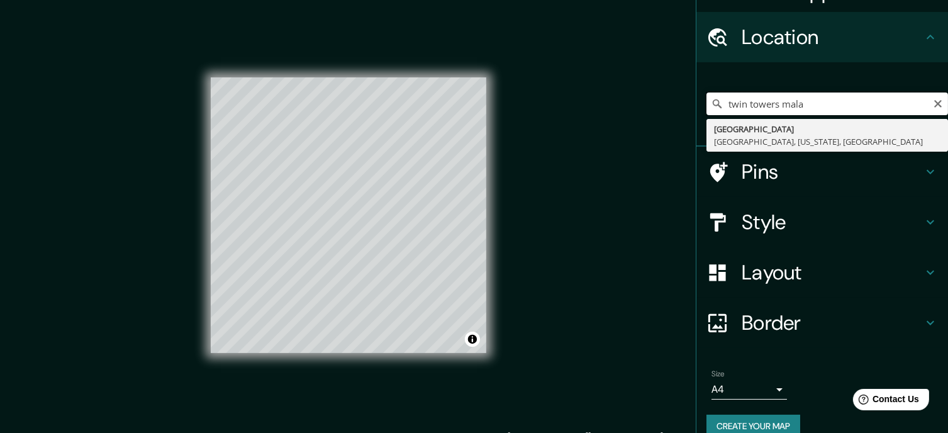
type input "twin towers mala"
